Goal: Information Seeking & Learning: Learn about a topic

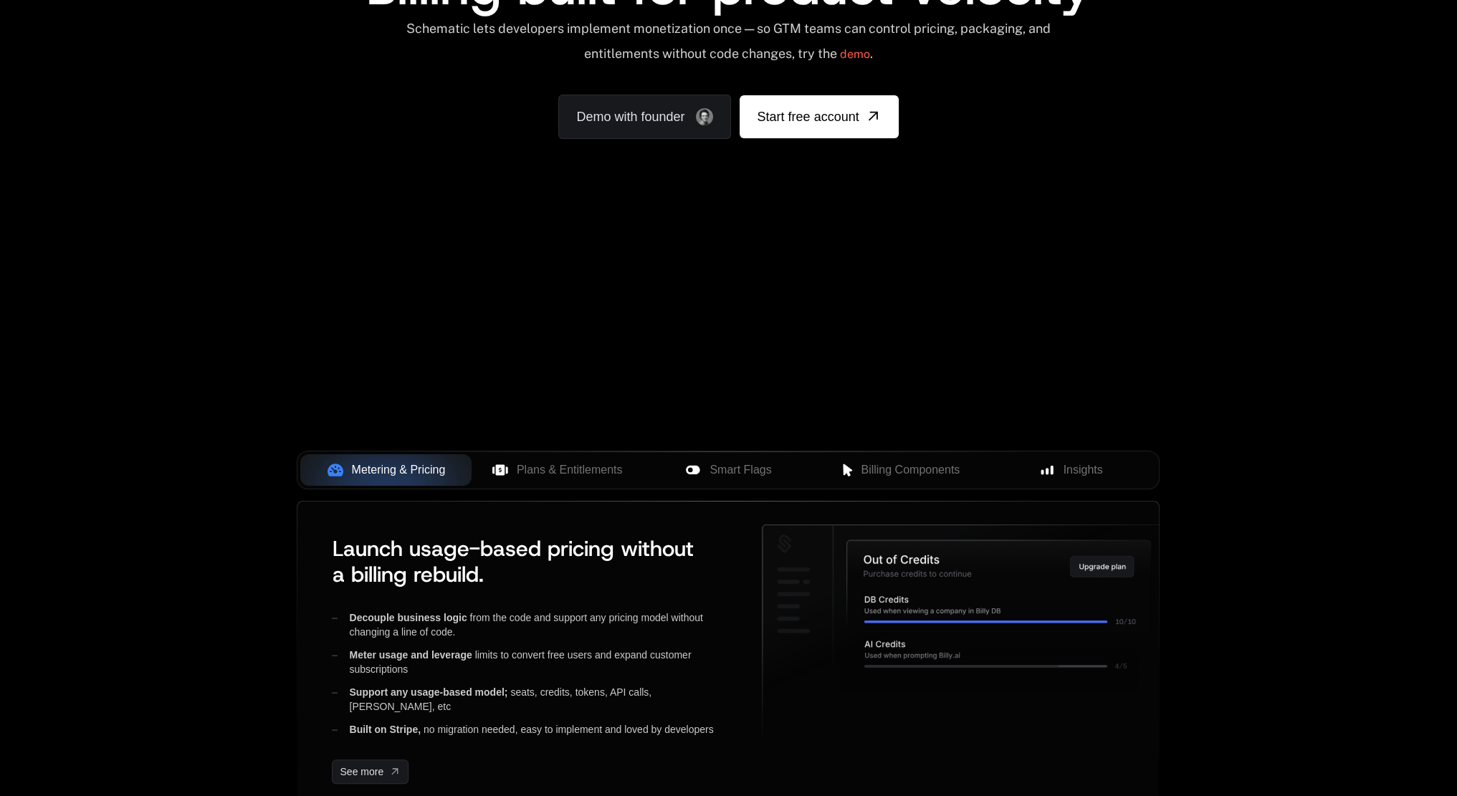
scroll to position [430, 0]
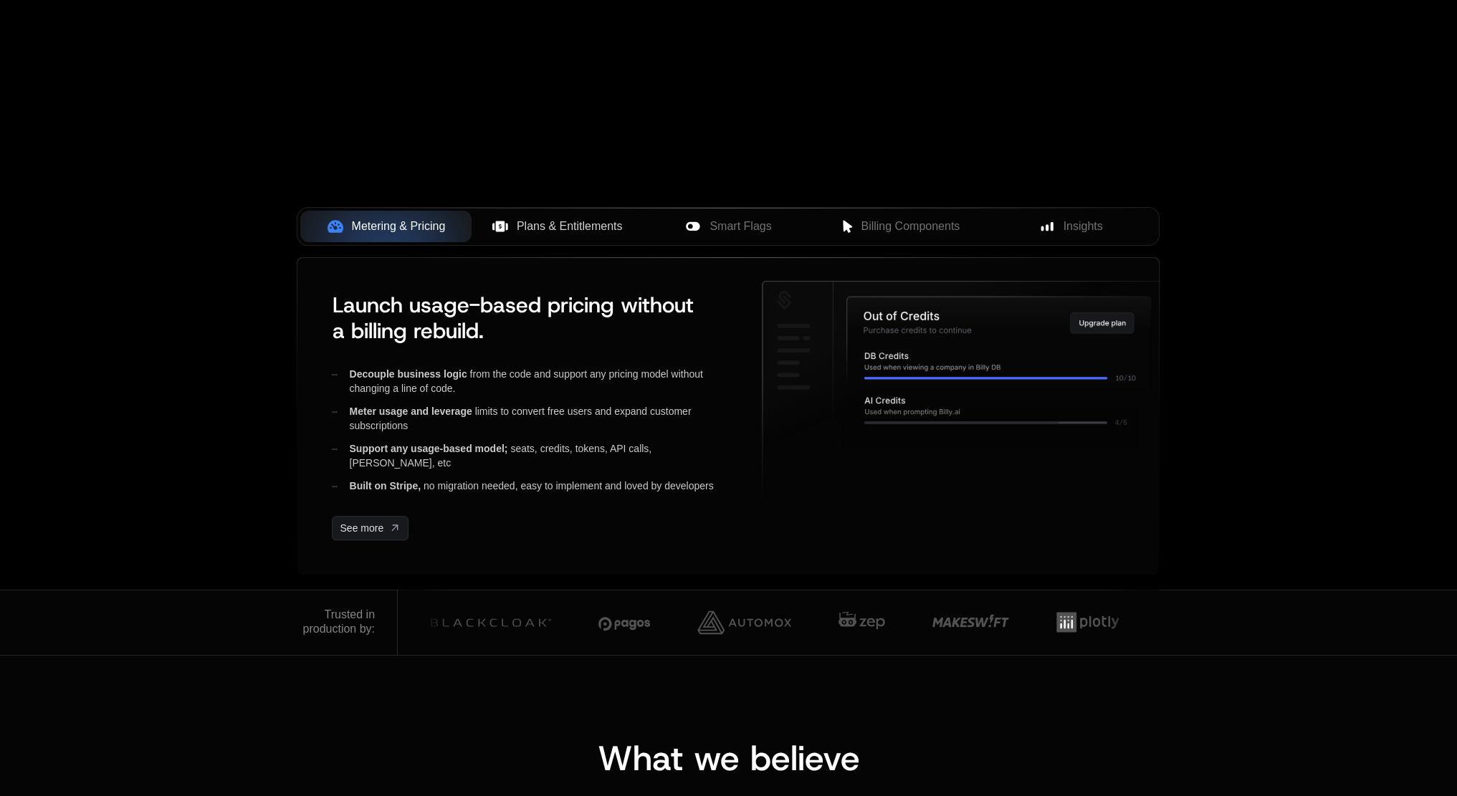
click at [573, 229] on span "Plans & Entitlements" at bounding box center [570, 226] width 106 height 17
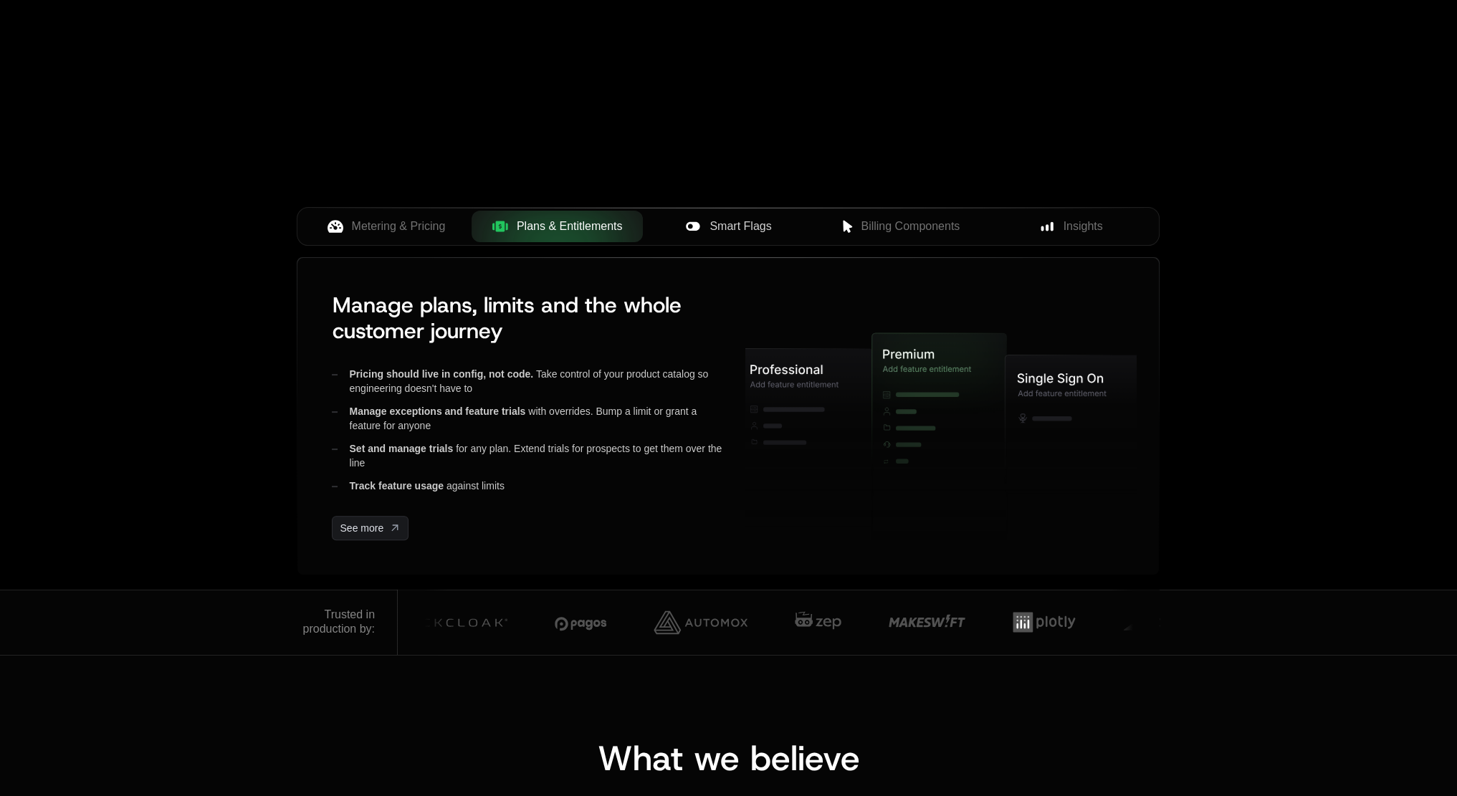
click at [774, 214] on button "Smart Flags" at bounding box center [728, 227] width 171 height 32
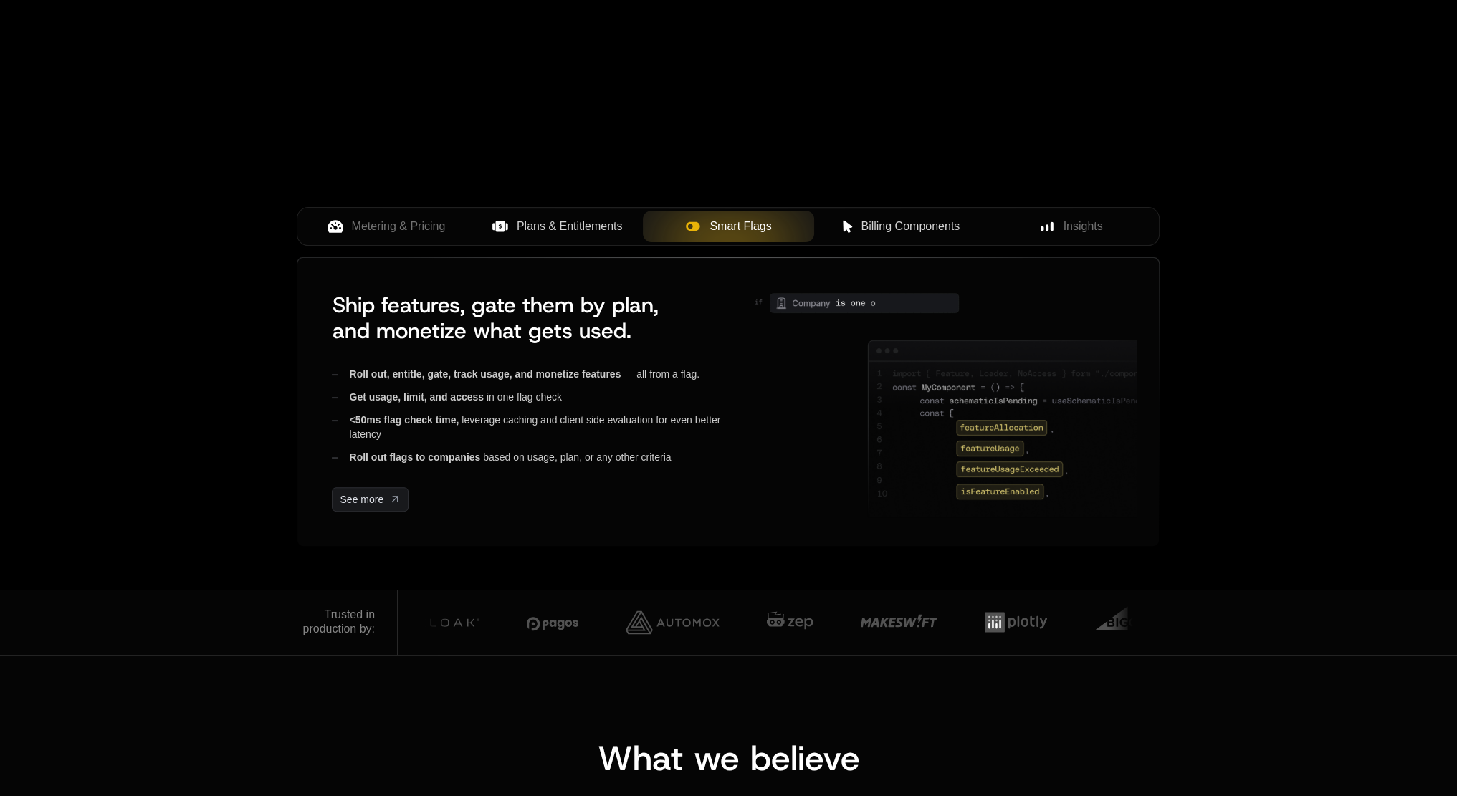
click at [880, 226] on span "Billing Components" at bounding box center [910, 226] width 99 height 17
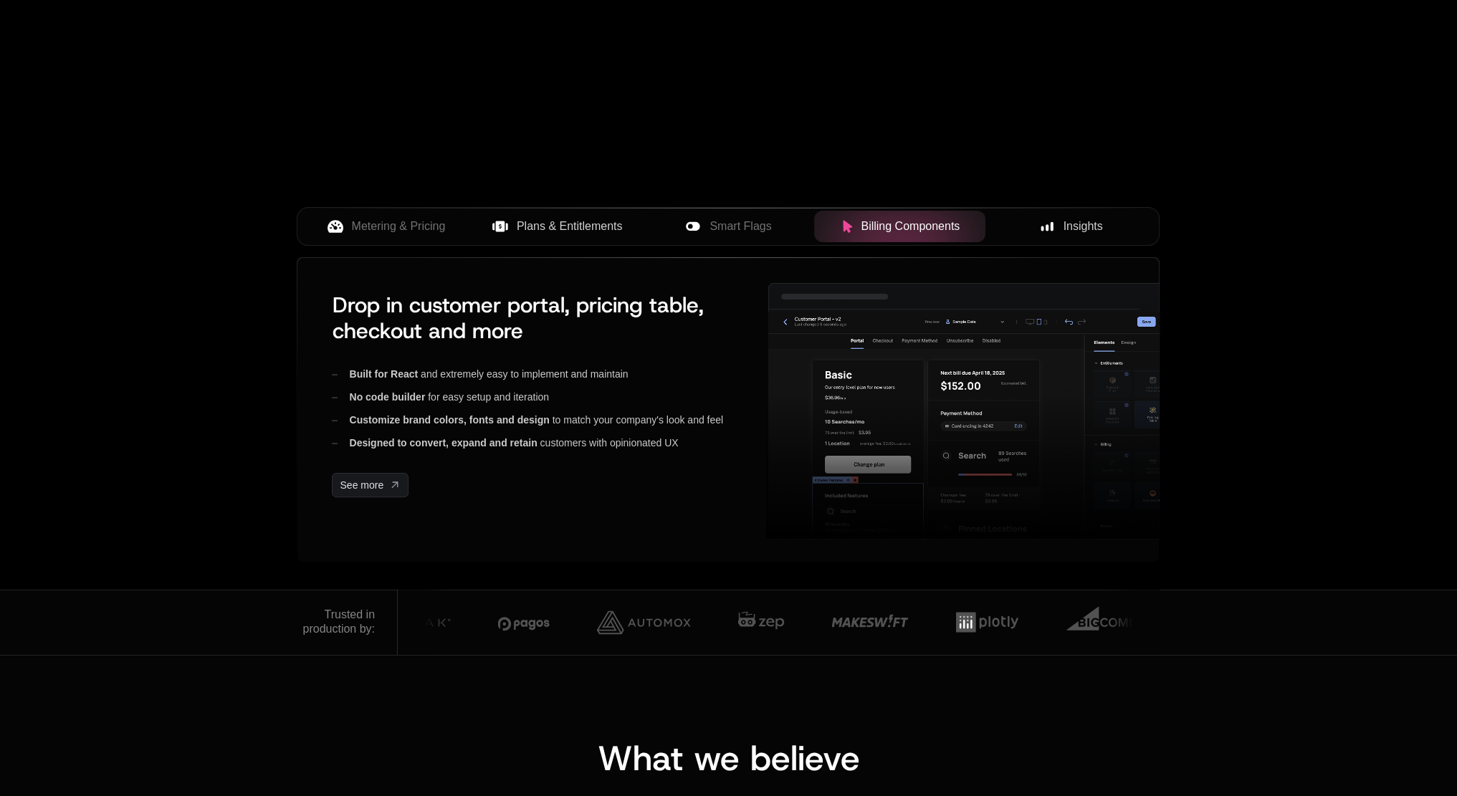
click at [1032, 218] on div "Insights" at bounding box center [1071, 226] width 148 height 17
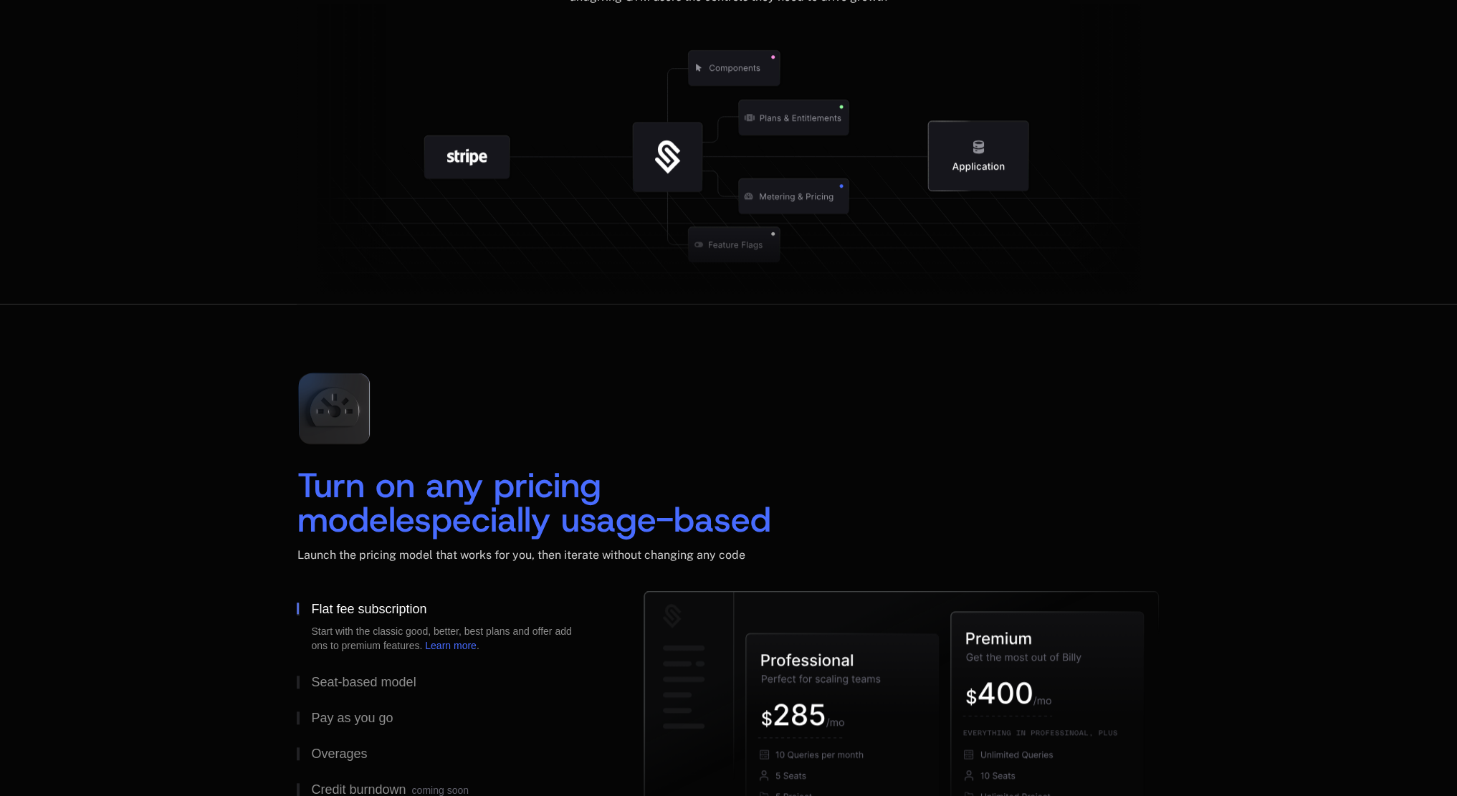
scroll to position [1935, 0]
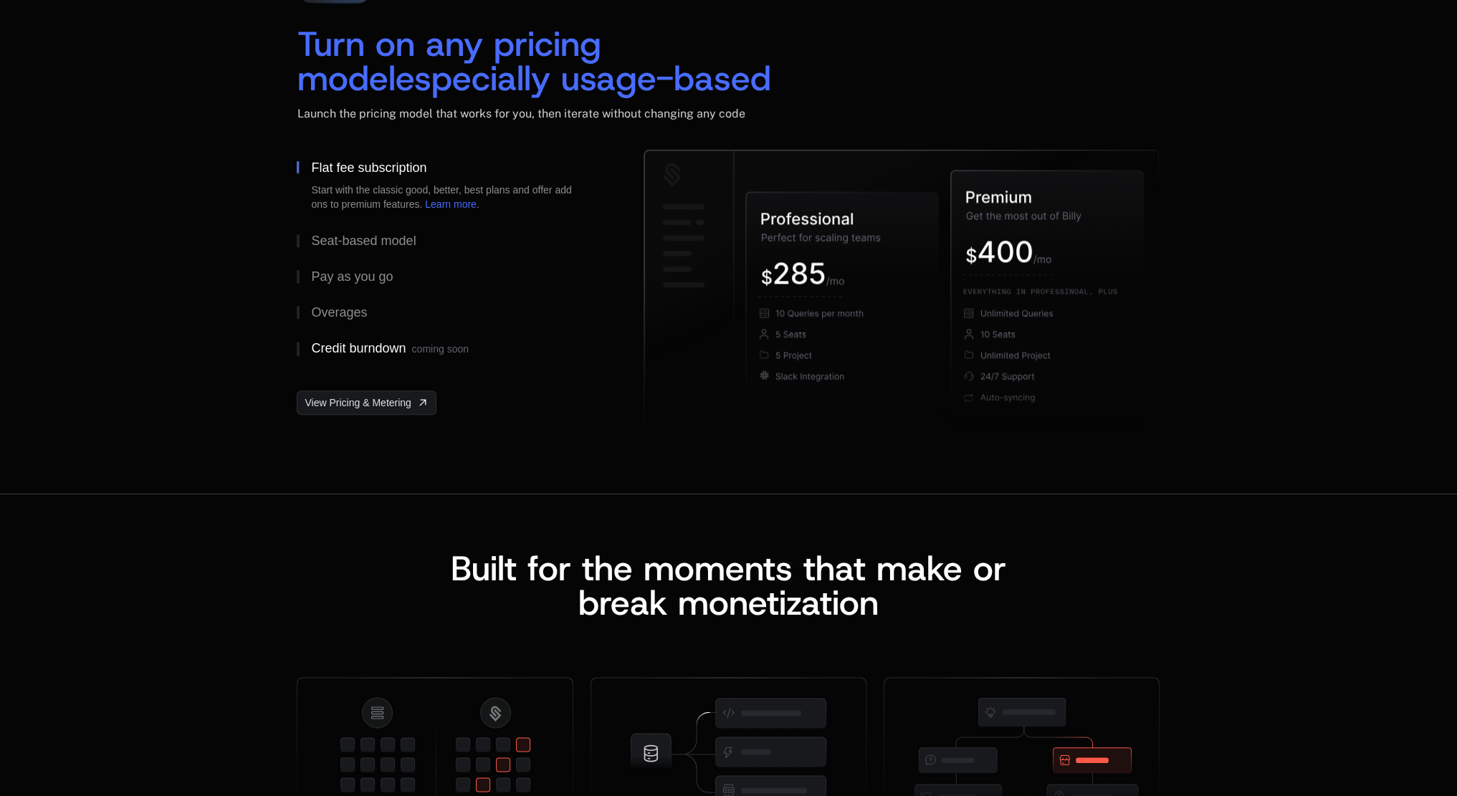
scroll to position [2079, 0]
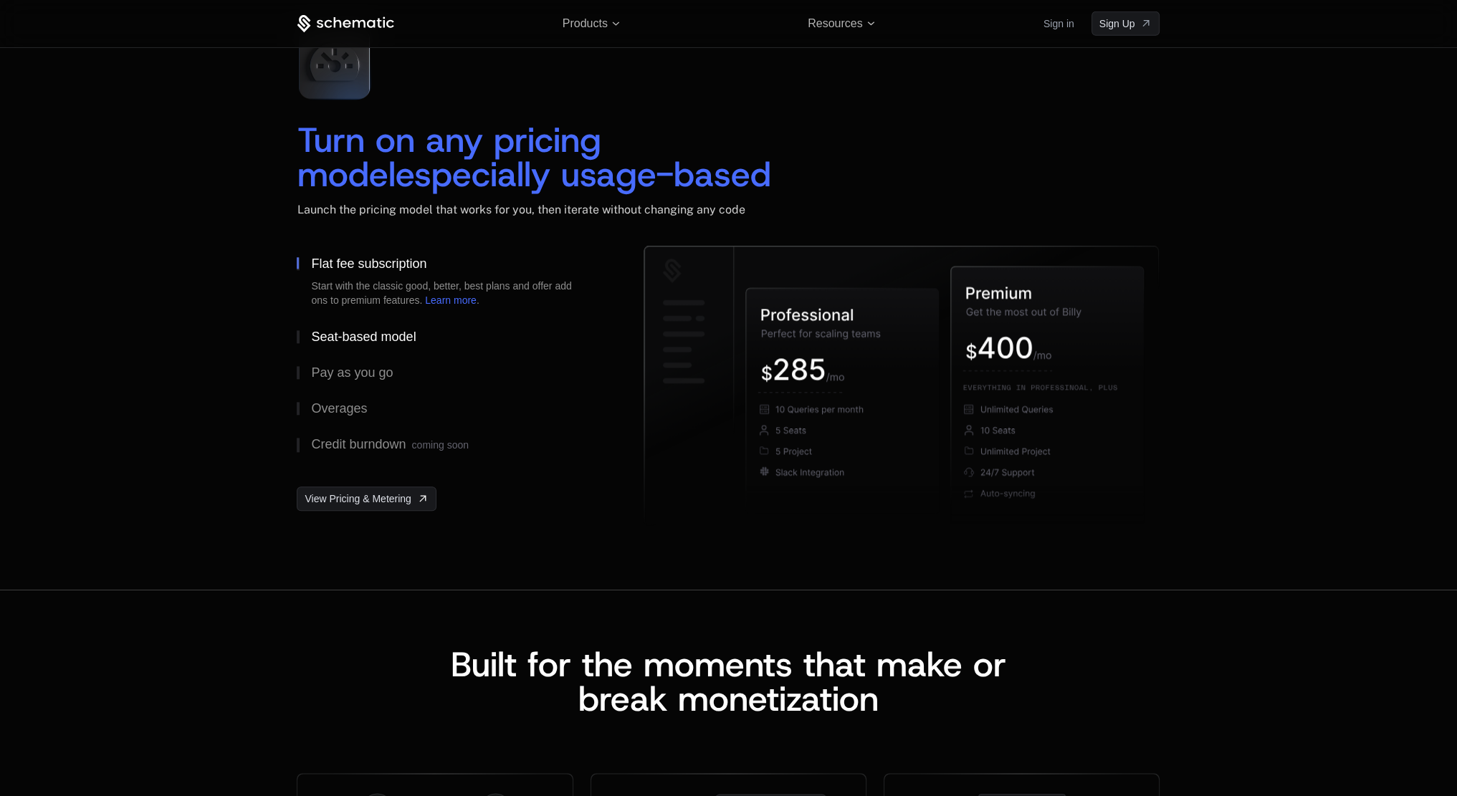
click at [375, 330] on div "Seat-based model" at bounding box center [363, 336] width 105 height 13
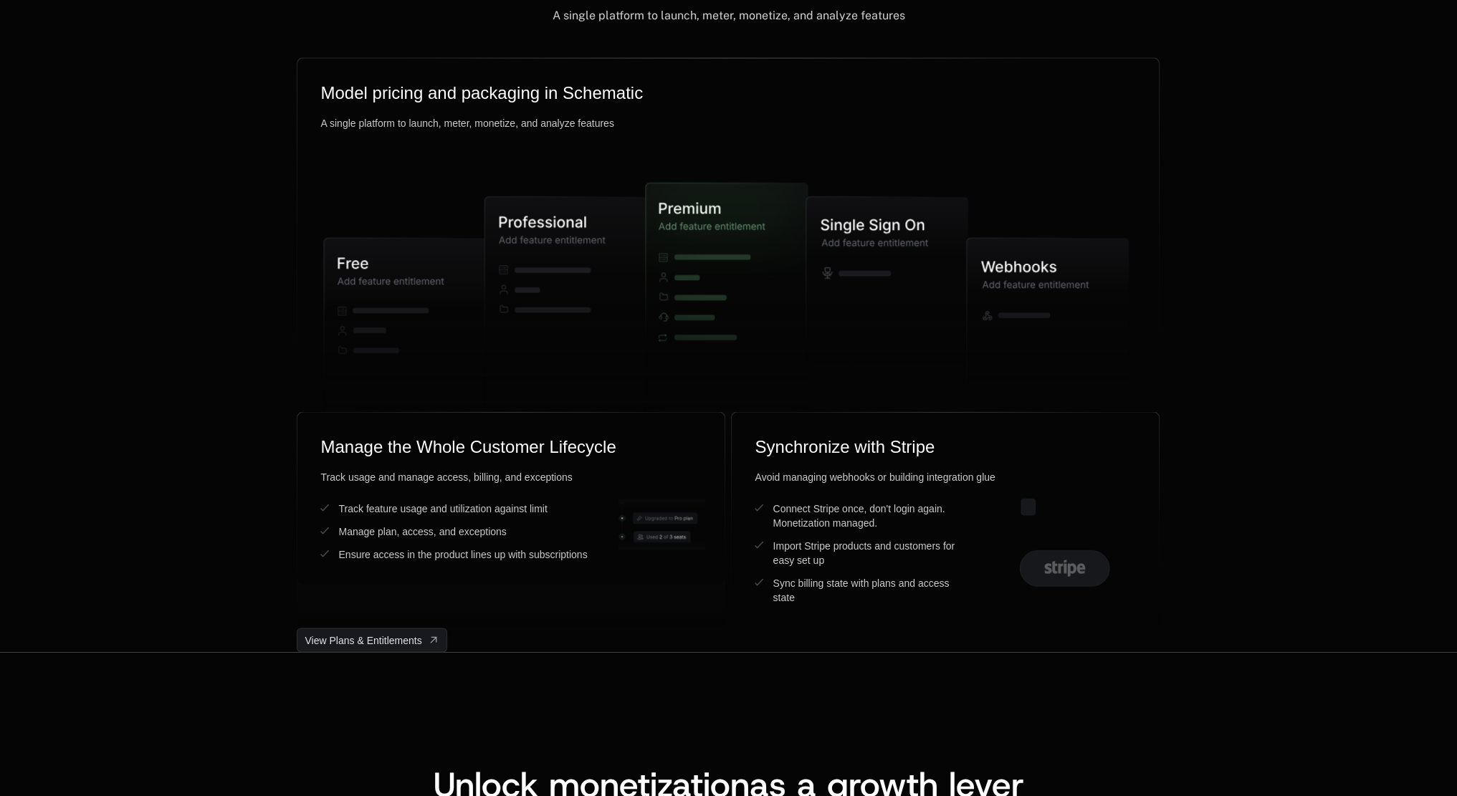
scroll to position [3584, 0]
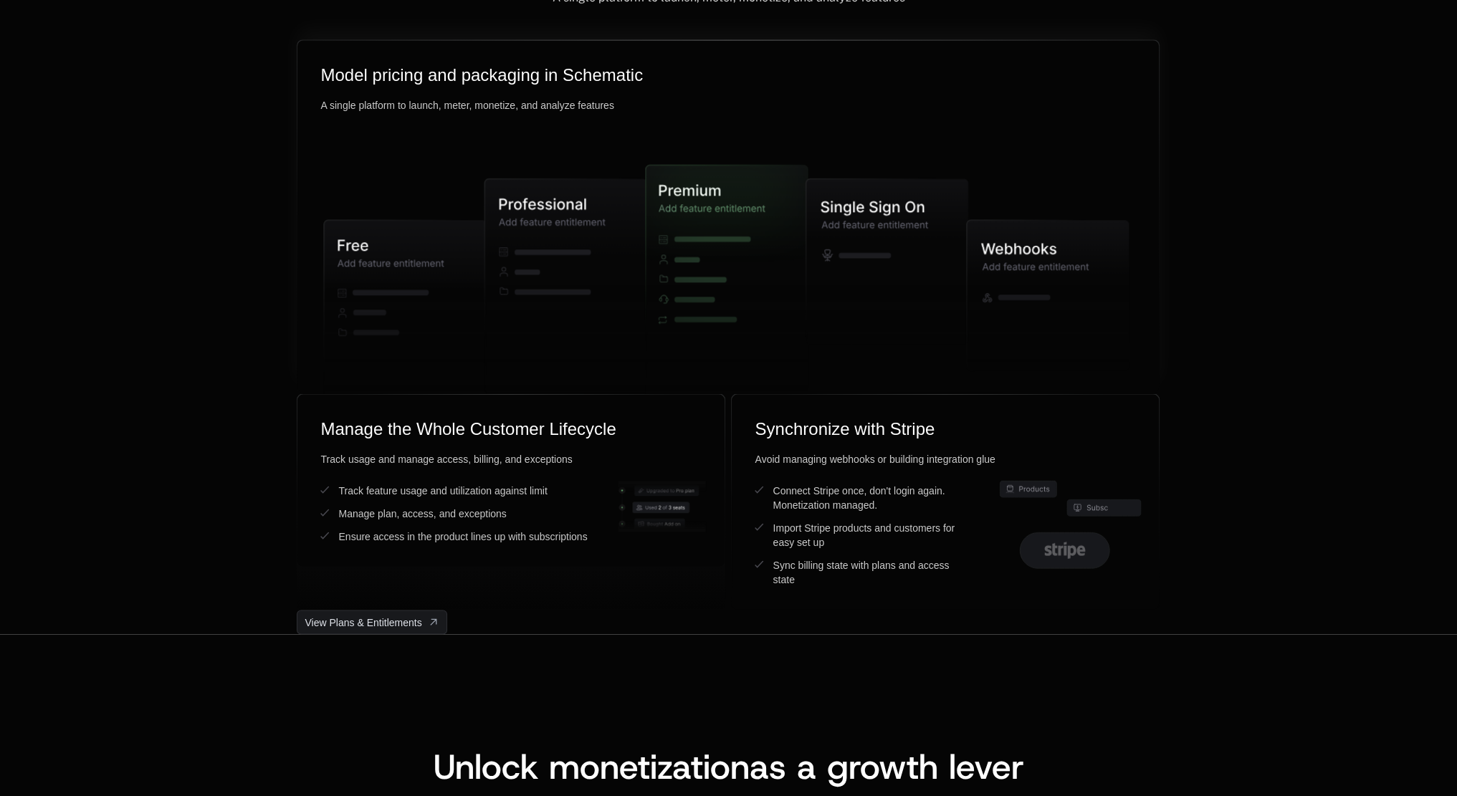
click at [616, 257] on icon at bounding box center [566, 285] width 162 height 214
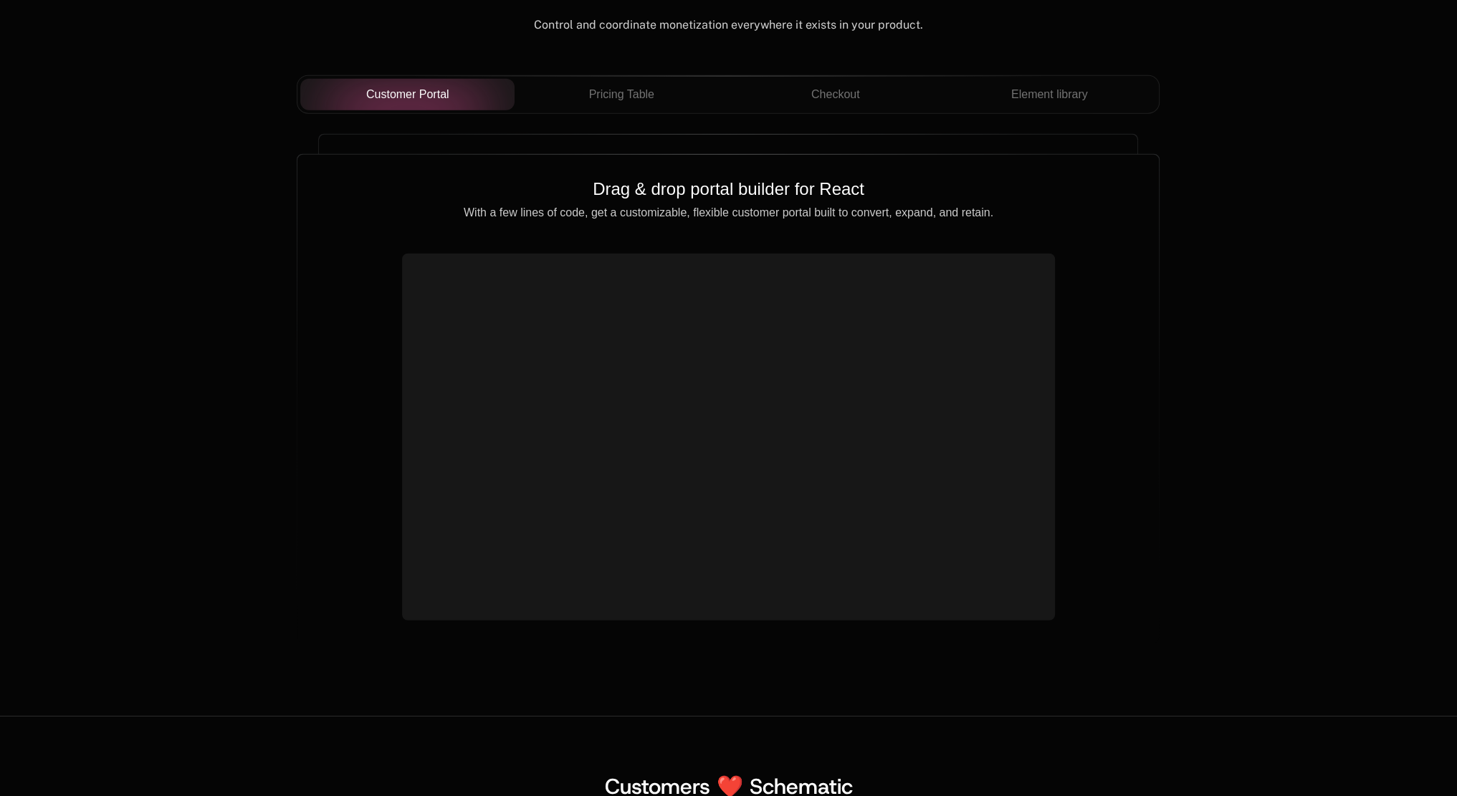
scroll to position [5018, 0]
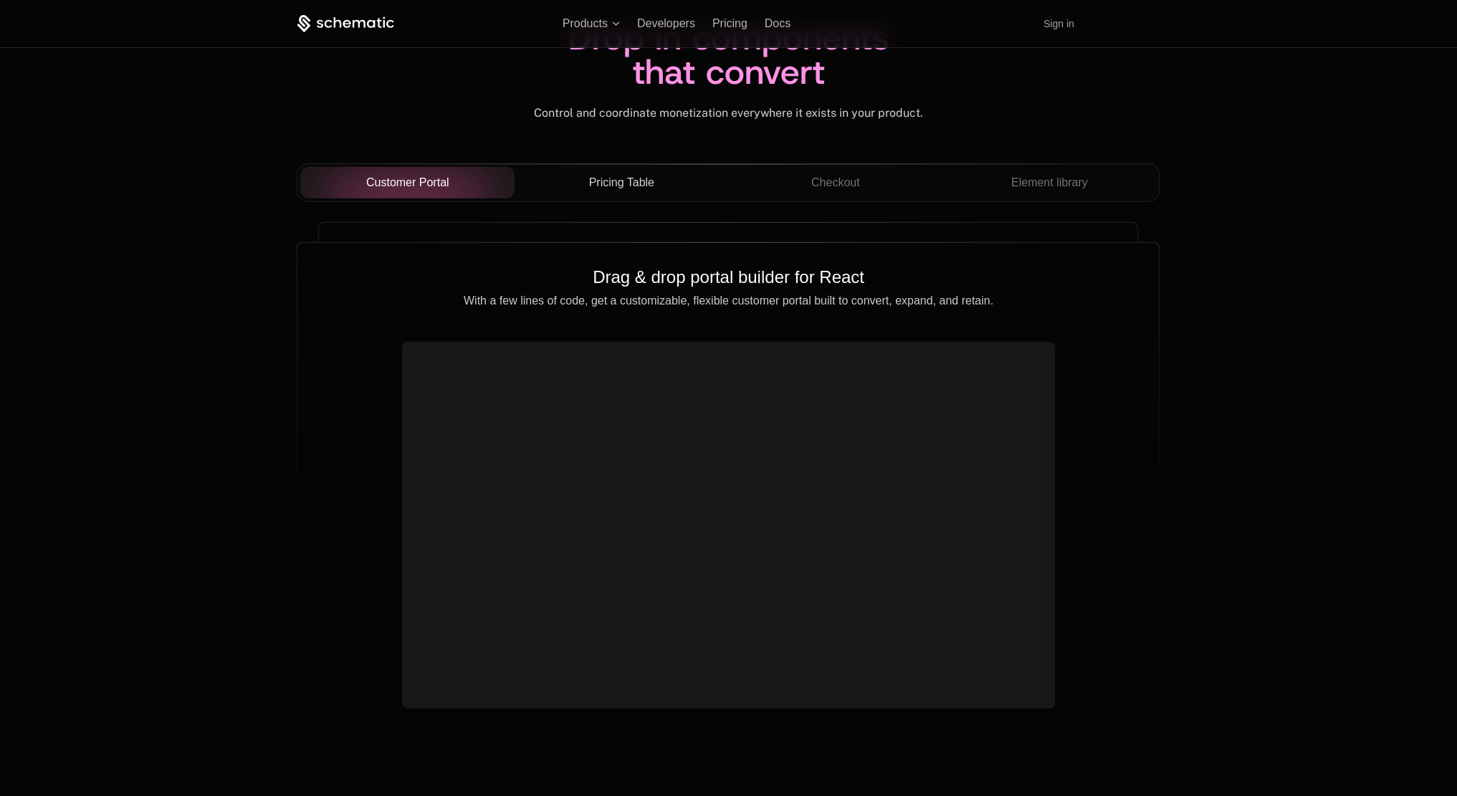
click at [586, 172] on button "Pricing Table" at bounding box center [622, 183] width 214 height 32
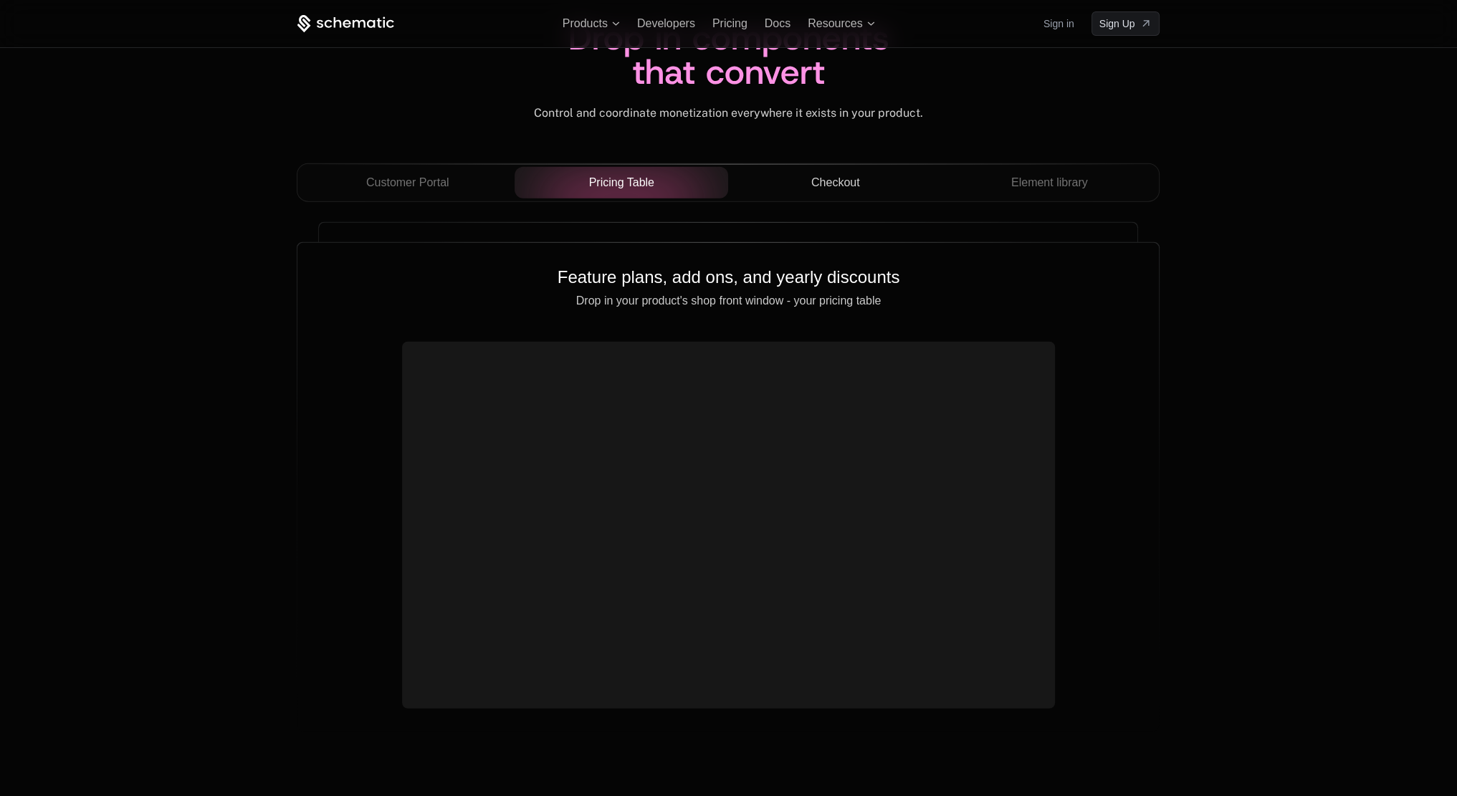
click at [766, 180] on div "Checkout" at bounding box center [835, 182] width 191 height 17
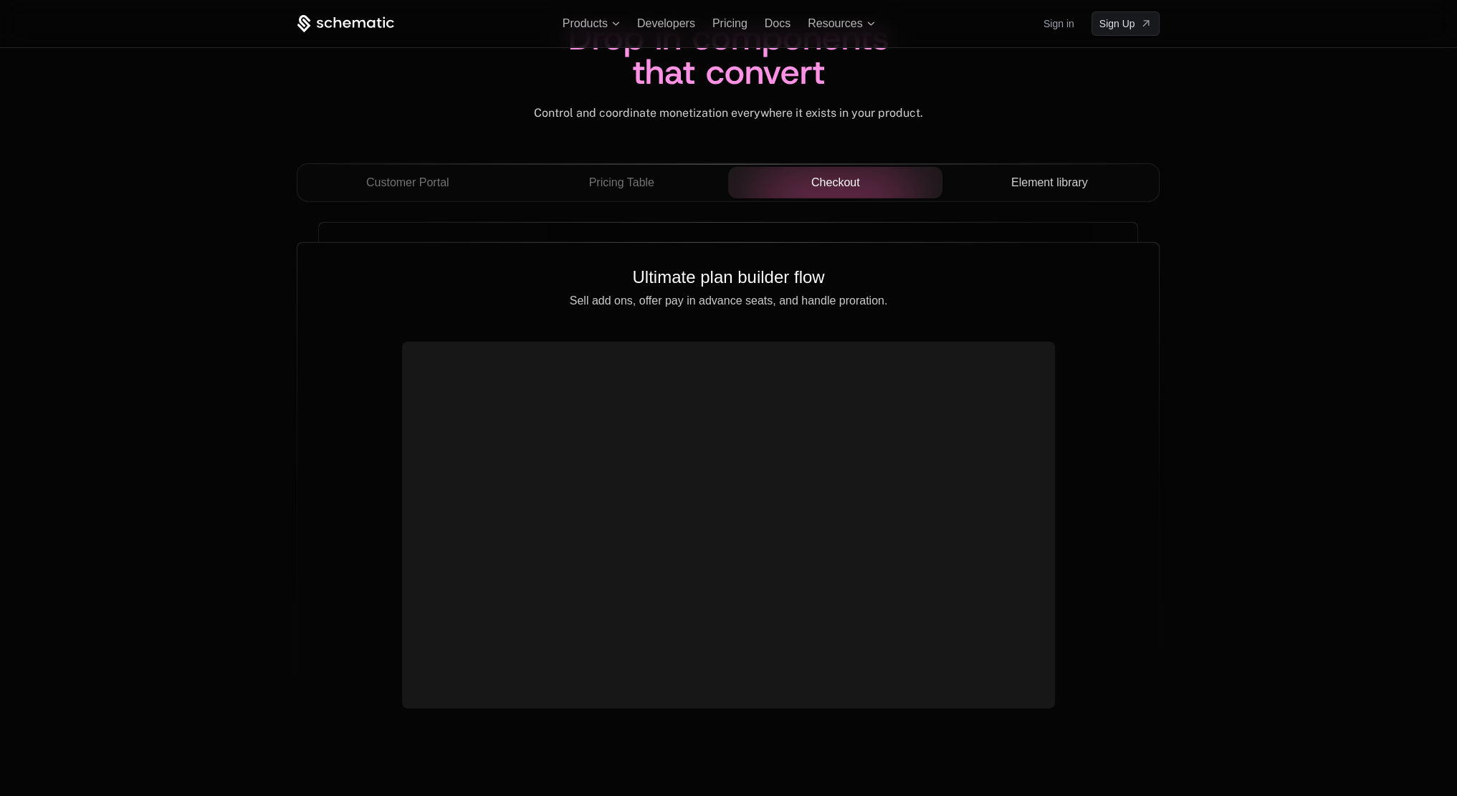
click at [963, 178] on div "Element library" at bounding box center [1049, 182] width 191 height 17
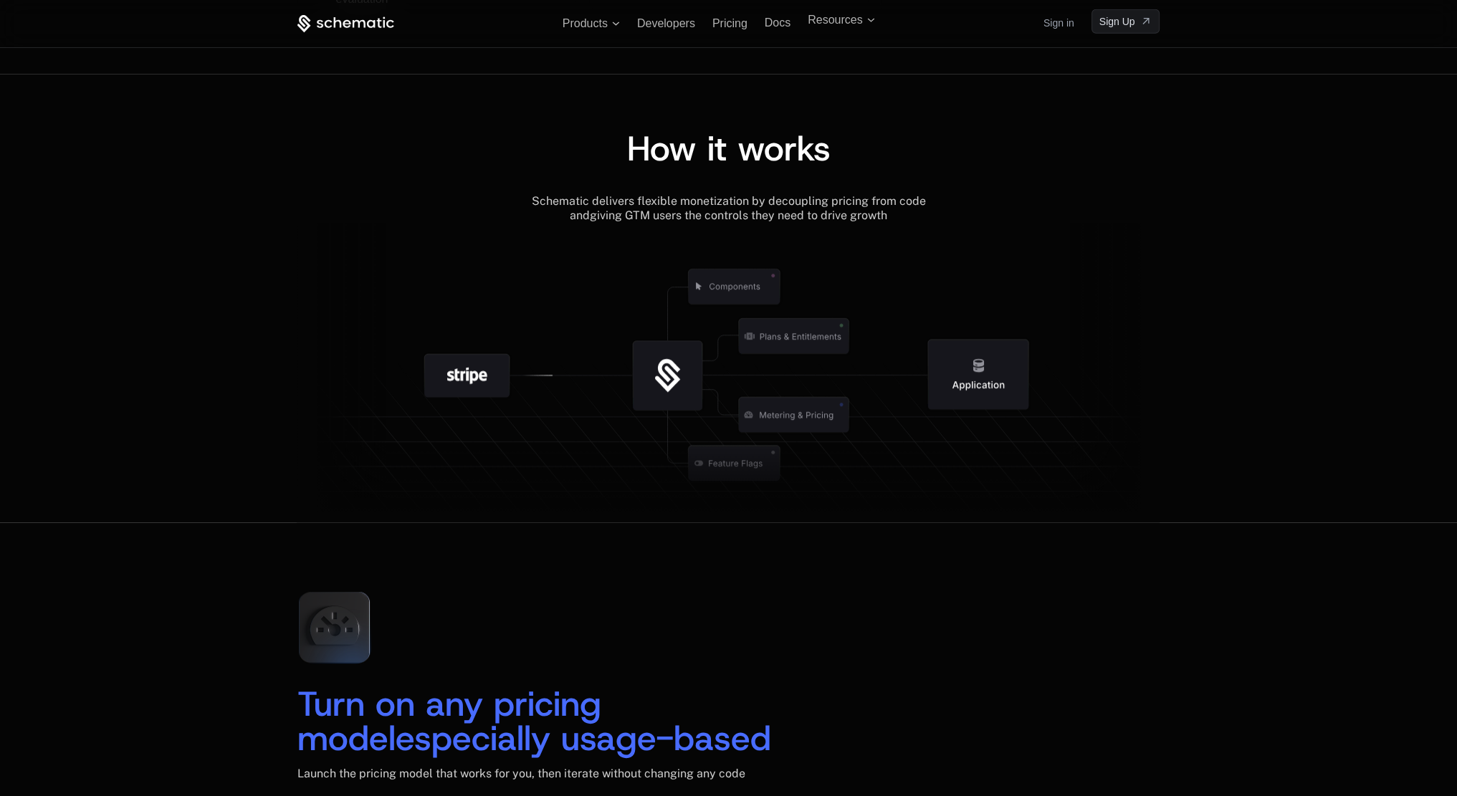
scroll to position [1477, 0]
